Goal: Task Accomplishment & Management: Use online tool/utility

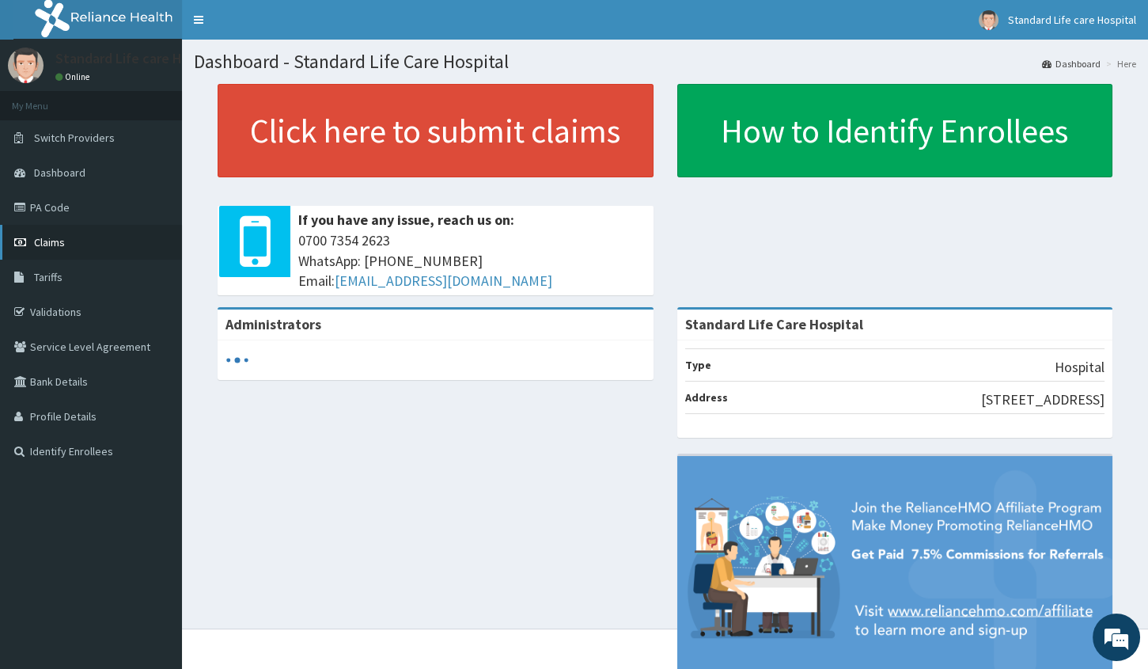
click at [55, 245] on span "Claims" at bounding box center [49, 242] width 31 height 14
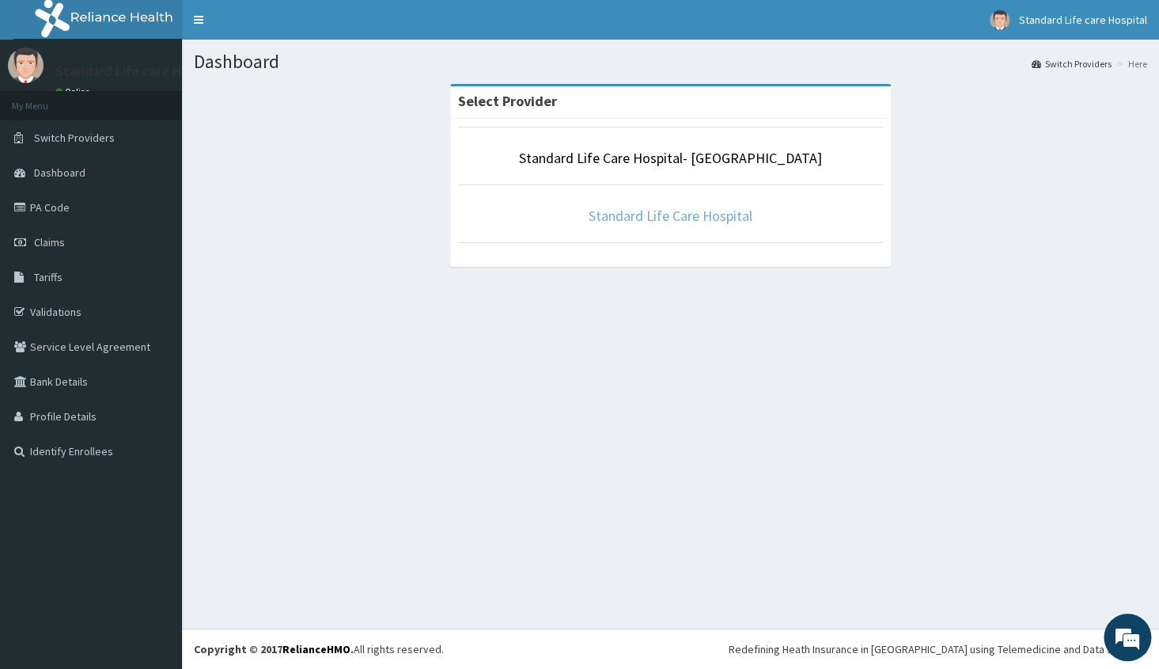
click at [682, 215] on link "Standard Life Care Hospital" at bounding box center [671, 216] width 164 height 18
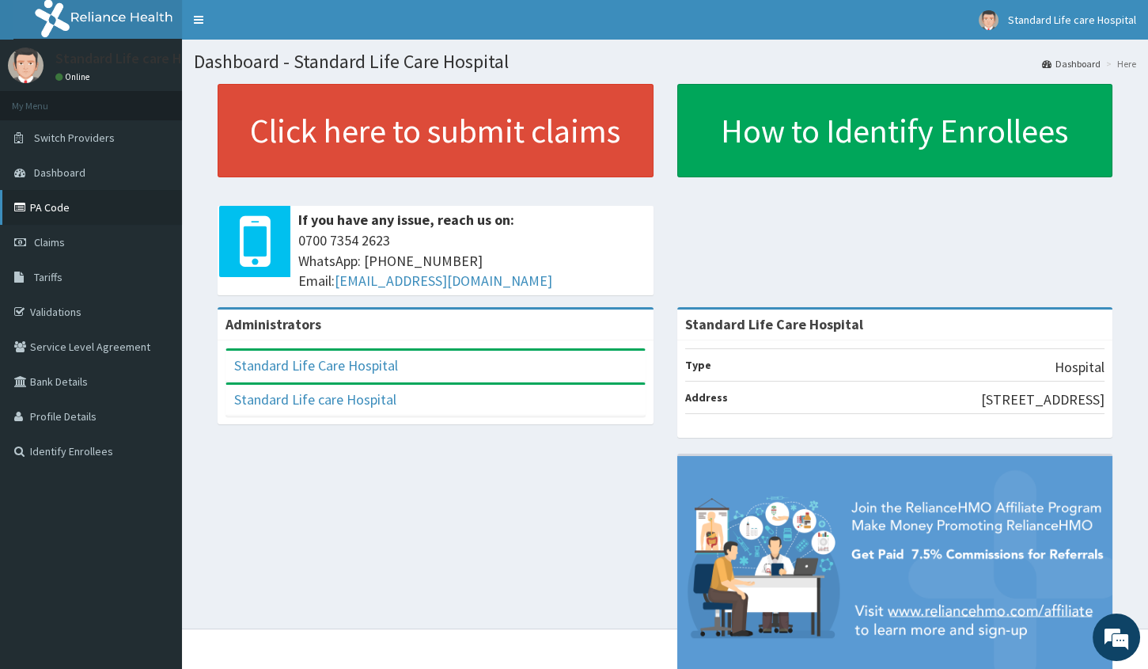
click at [36, 208] on link "PA Code" at bounding box center [91, 207] width 182 height 35
